Goal: Transaction & Acquisition: Book appointment/travel/reservation

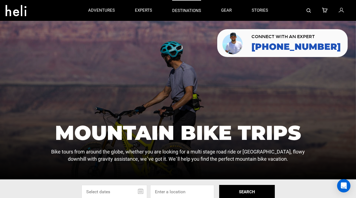
click at [188, 11] on p "destinations" at bounding box center [186, 11] width 29 height 6
click at [185, 8] on p "destinations" at bounding box center [186, 11] width 29 height 6
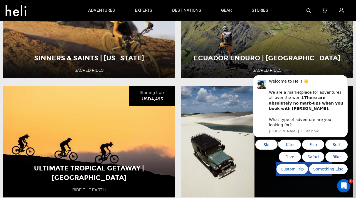
scroll to position [493, 0]
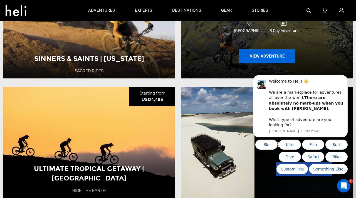
click at [261, 56] on button "View Adventure" at bounding box center [267, 56] width 56 height 14
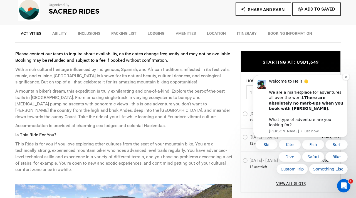
scroll to position [194, 0]
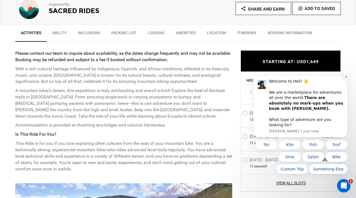
click at [346, 78] on icon "Dismiss notification" at bounding box center [346, 77] width 2 height 2
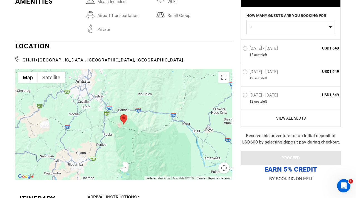
scroll to position [845, 0]
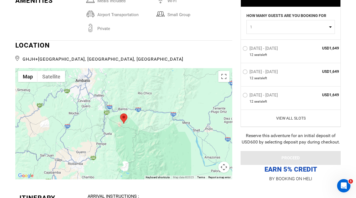
click at [289, 120] on link "View All Slots" at bounding box center [291, 119] width 97 height 6
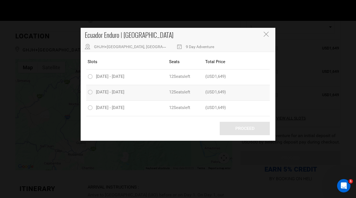
scroll to position [852, 0]
click at [266, 35] on icon "Close" at bounding box center [266, 34] width 5 height 5
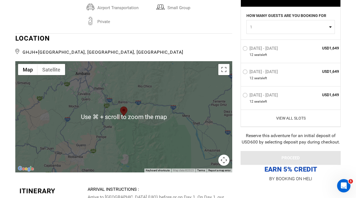
scroll to position [852, 0]
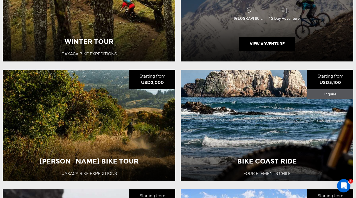
scroll to position [272, 0]
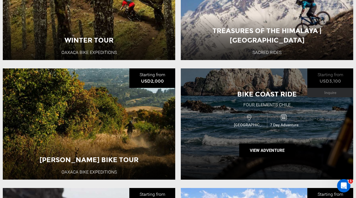
click at [236, 137] on div "Bike Coast Ride Four Elements [GEOGRAPHIC_DATA] [GEOGRAPHIC_DATA] 7 Day Adventu…" at bounding box center [267, 123] width 173 height 111
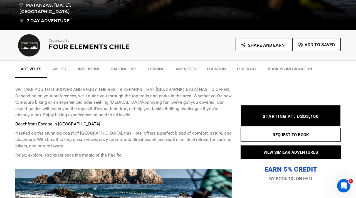
scroll to position [169, 0]
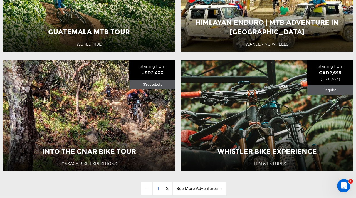
scroll to position [1358, 0]
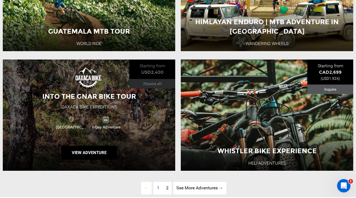
click at [133, 114] on div "Mexico 6 Day Adventure" at bounding box center [89, 122] width 104 height 19
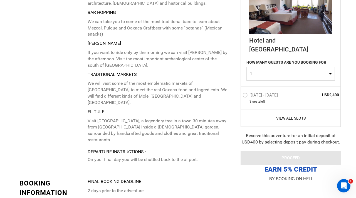
scroll to position [1184, 0]
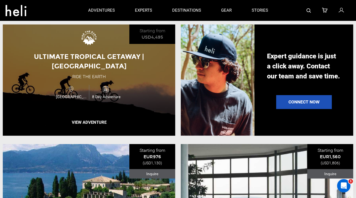
scroll to position [550, 0]
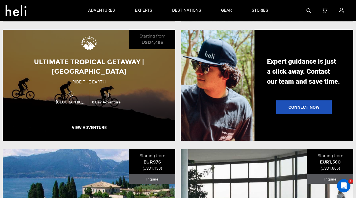
click at [51, 110] on div "Ultimate Tropical Getaway | [GEOGRAPHIC_DATA] Ride the Earth [GEOGRAPHIC_DATA] …" at bounding box center [89, 85] width 173 height 111
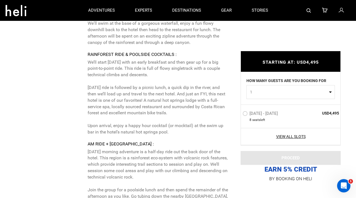
scroll to position [1736, 0]
